Goal: Task Accomplishment & Management: Manage account settings

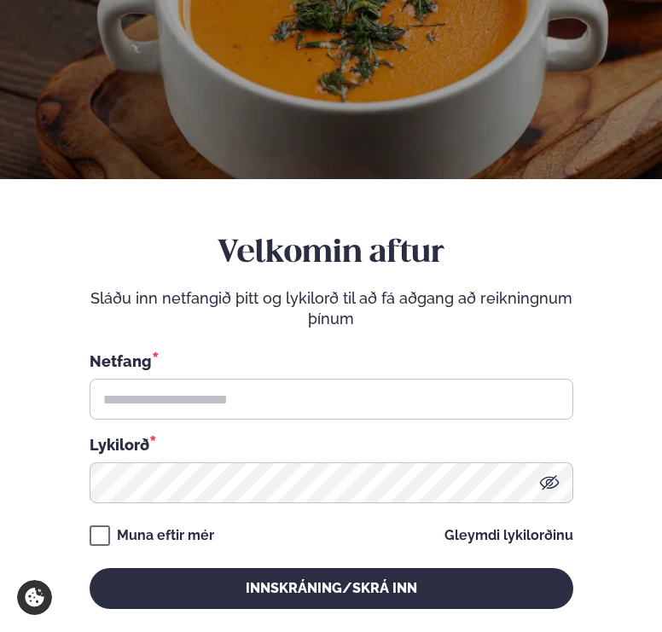
scroll to position [188, 0]
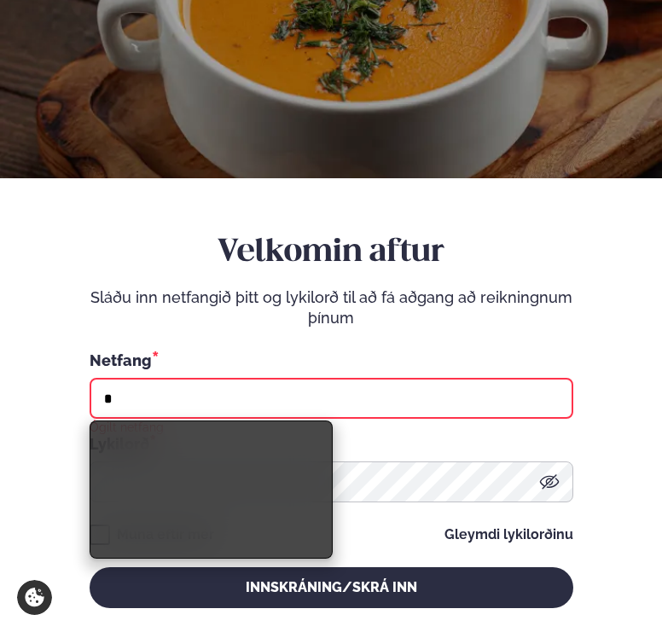
type input "*"
type input "**********"
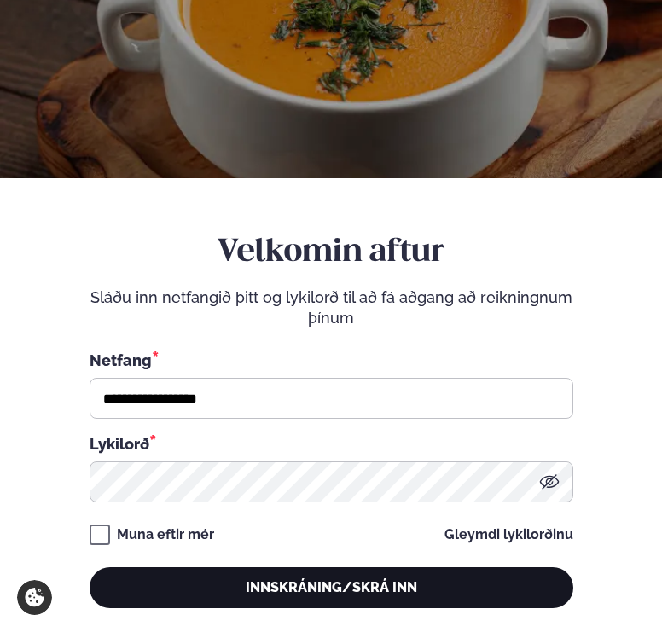
click at [258, 585] on button "Innskráning/Skrá inn" at bounding box center [332, 587] width 484 height 41
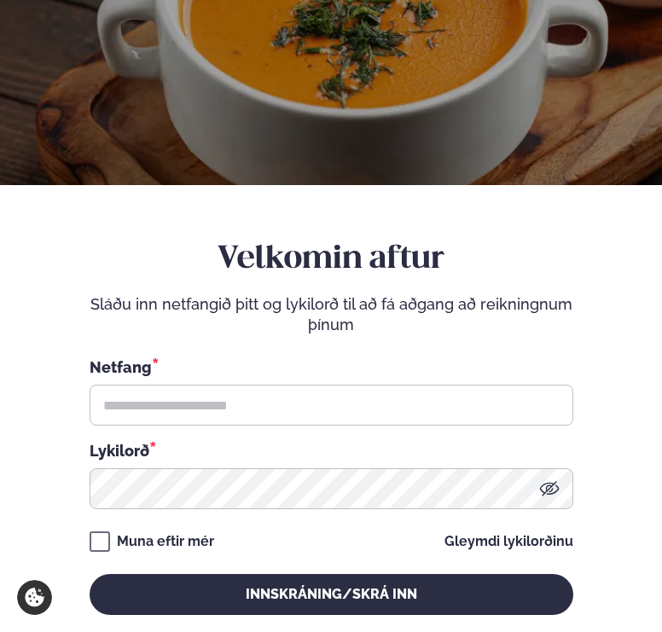
scroll to position [188, 0]
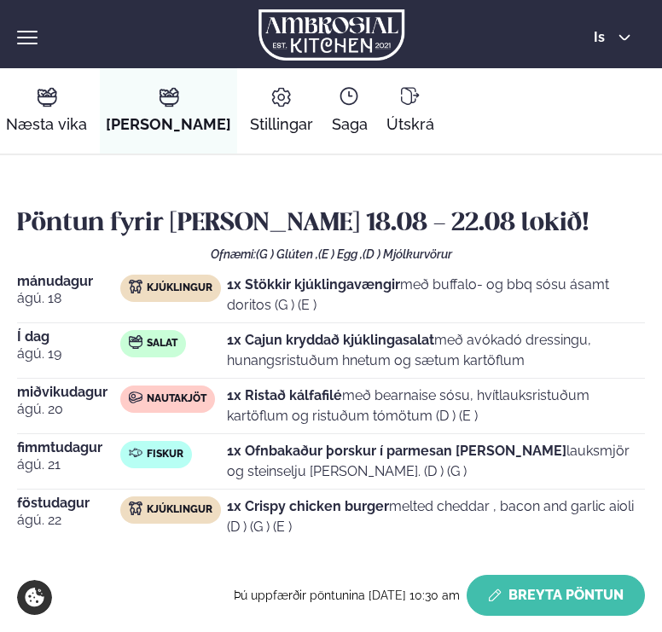
click at [527, 595] on button "Breyta Pöntun" at bounding box center [556, 595] width 178 height 41
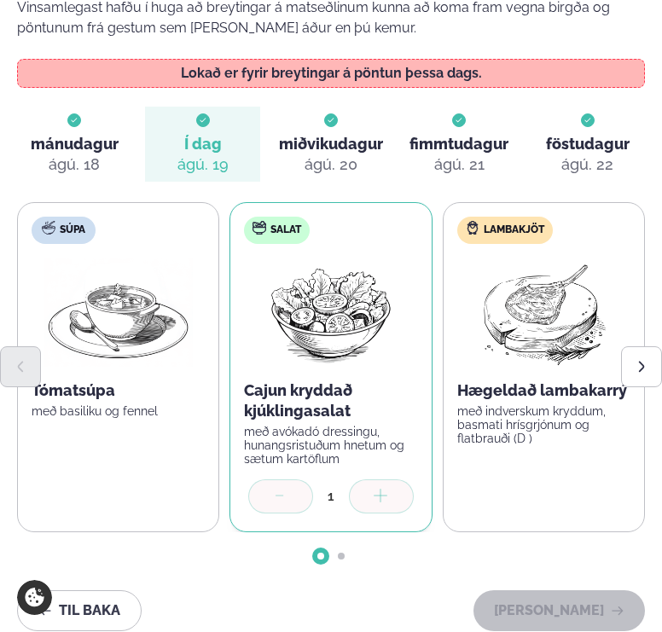
scroll to position [261, 0]
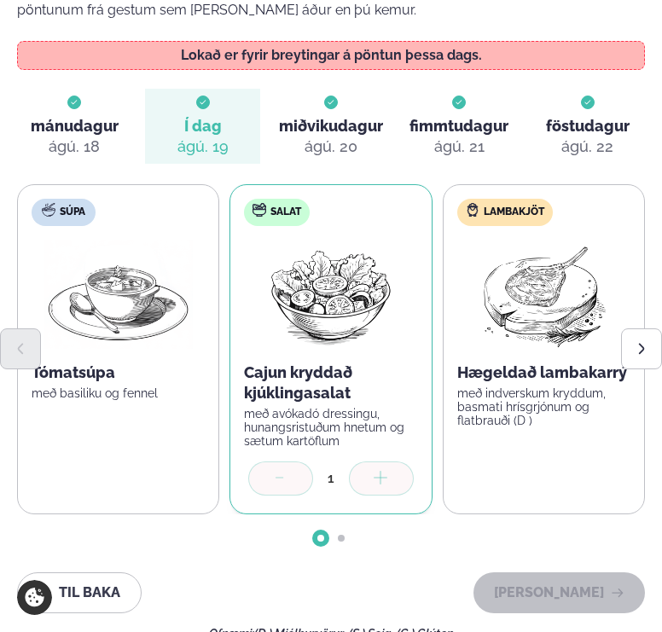
click at [347, 137] on div "ágú. 20" at bounding box center [330, 146] width 53 height 20
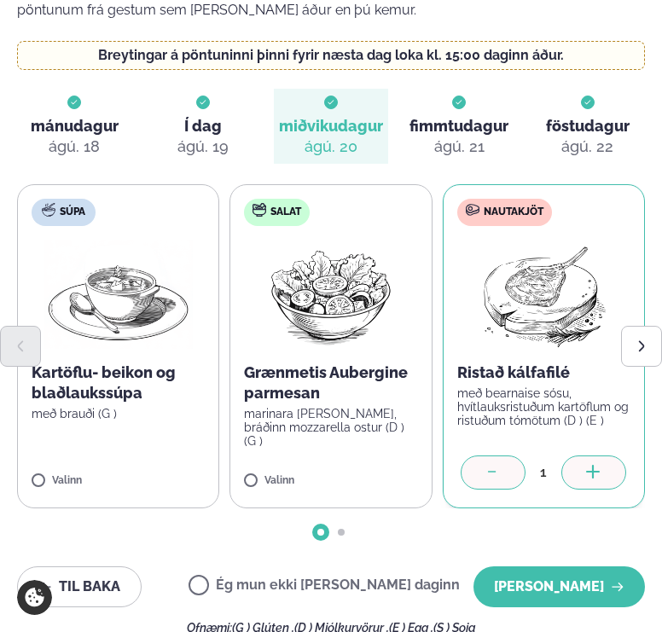
click at [462, 136] on div "ágú. 21" at bounding box center [459, 146] width 50 height 20
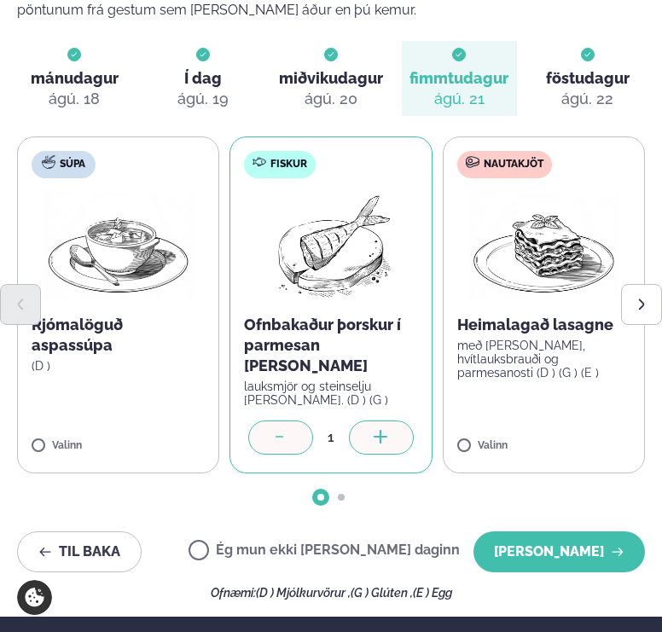
click at [592, 81] on span "föstudagur" at bounding box center [588, 78] width 84 height 18
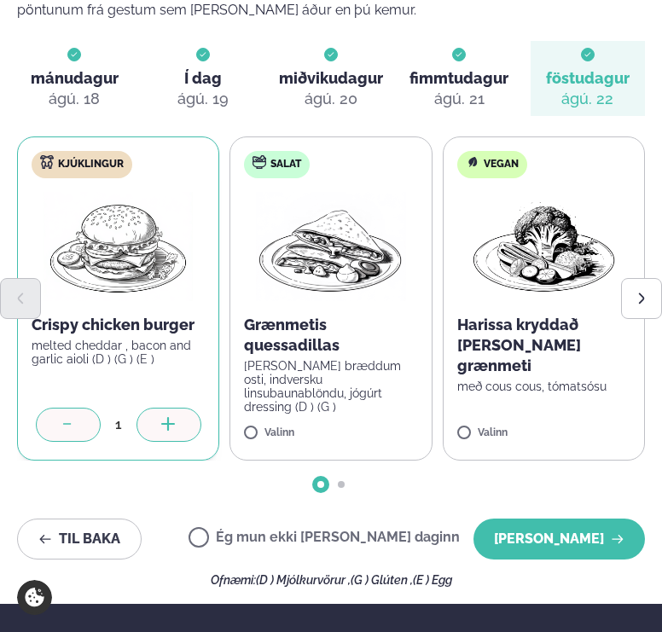
click at [374, 542] on label "Ég mun ekki [PERSON_NAME] daginn" at bounding box center [323, 540] width 271 height 18
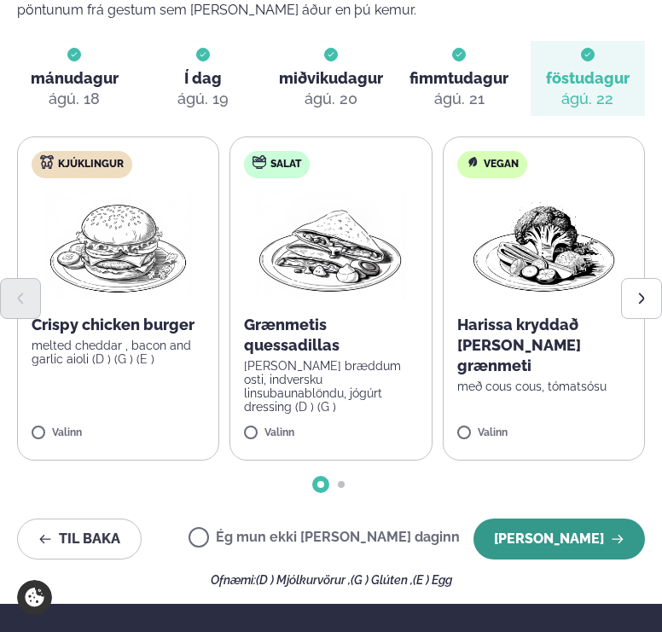
click at [547, 541] on button "[PERSON_NAME]" at bounding box center [558, 539] width 171 height 41
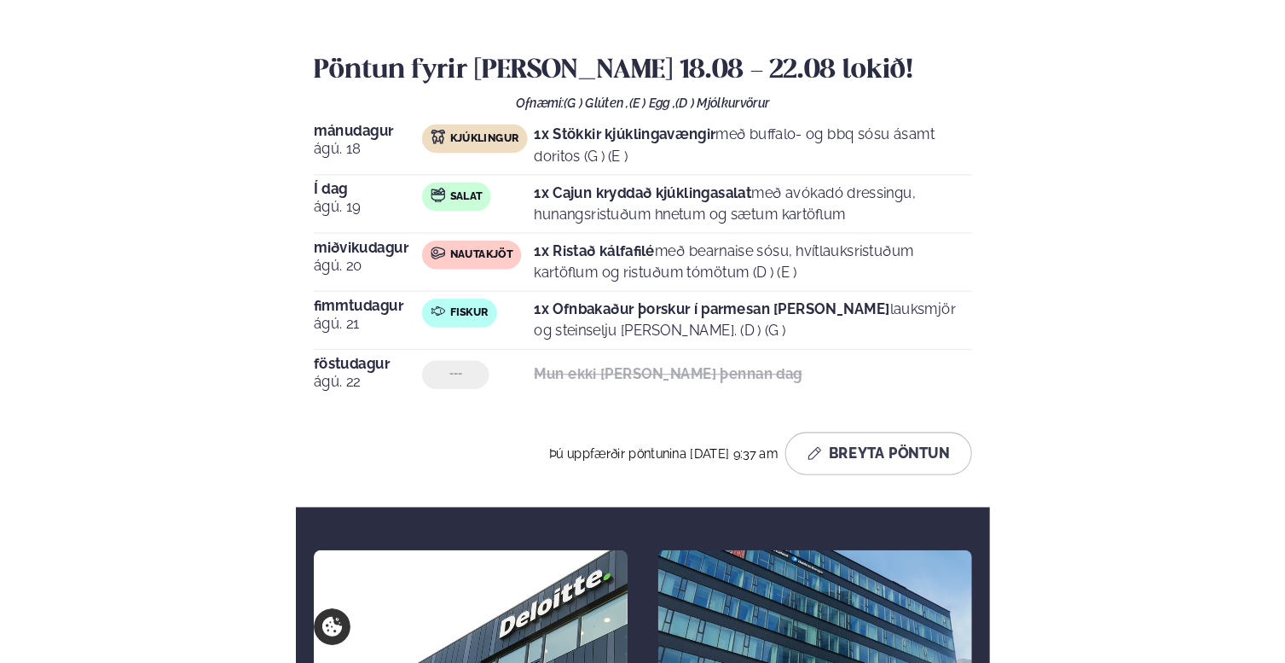
scroll to position [151, 0]
